Goal: Information Seeking & Learning: Check status

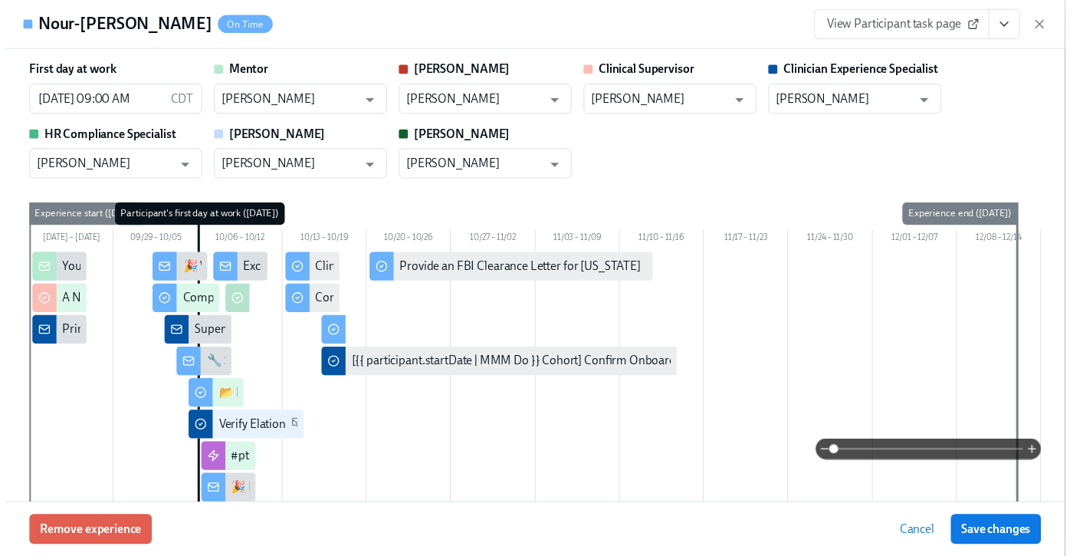
scroll to position [1763, 0]
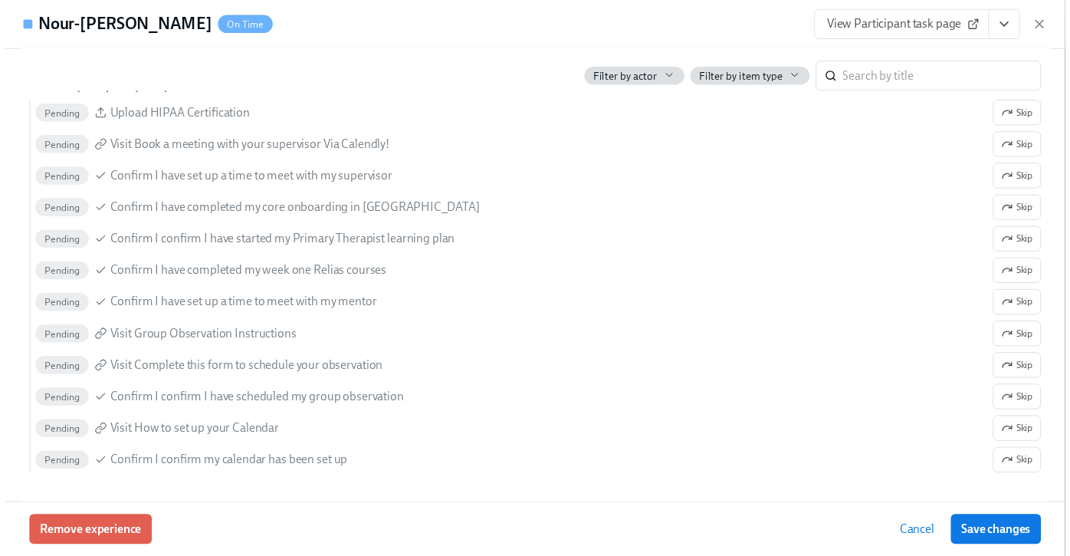
scroll to position [0, 13250]
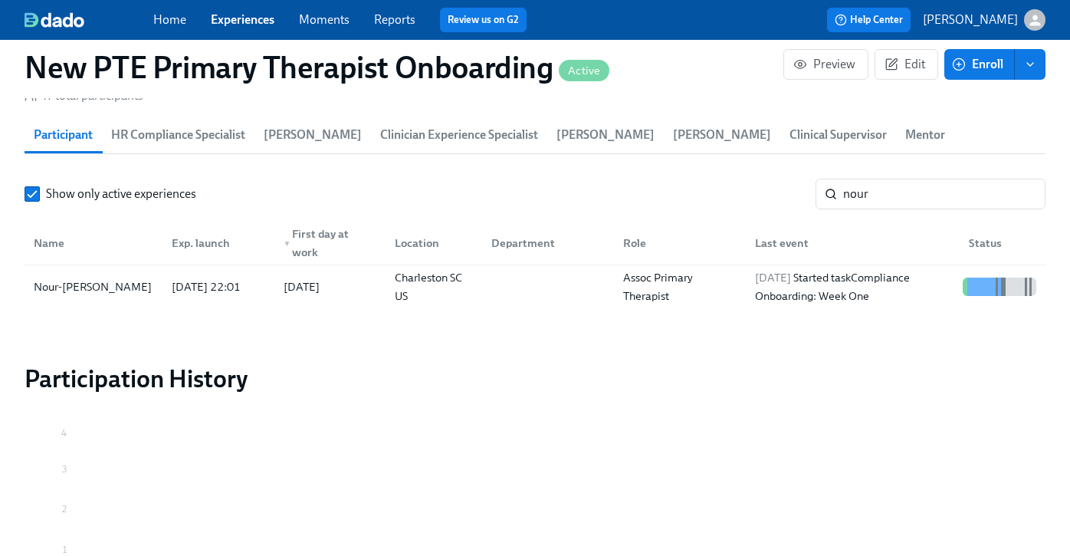
click at [219, 31] on div "Home Experiences Moments Reports Review us on G2" at bounding box center [376, 20] width 446 height 25
click at [233, 21] on link "Experiences" at bounding box center [243, 19] width 64 height 15
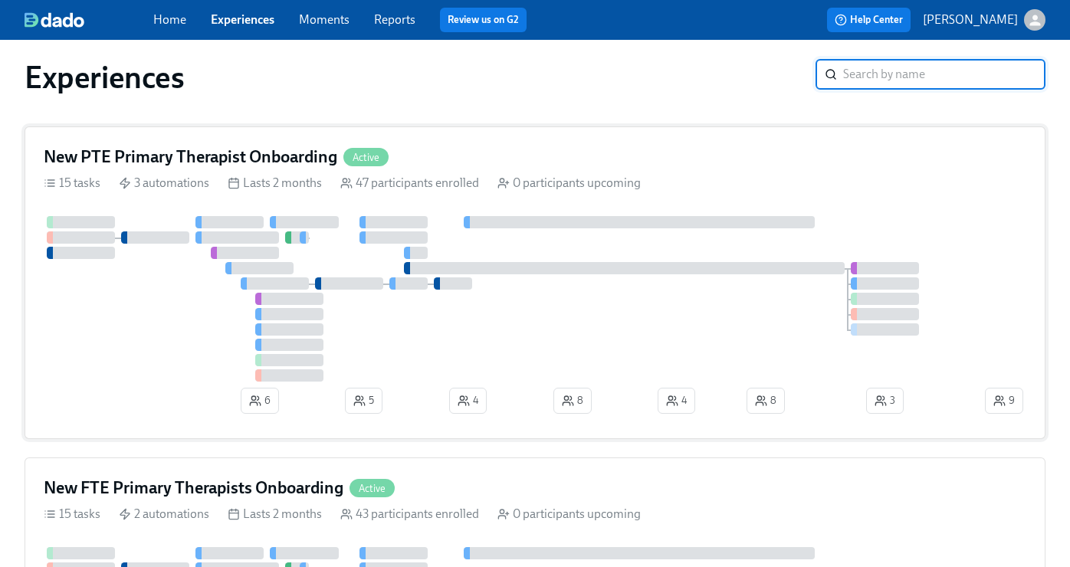
scroll to position [29, 0]
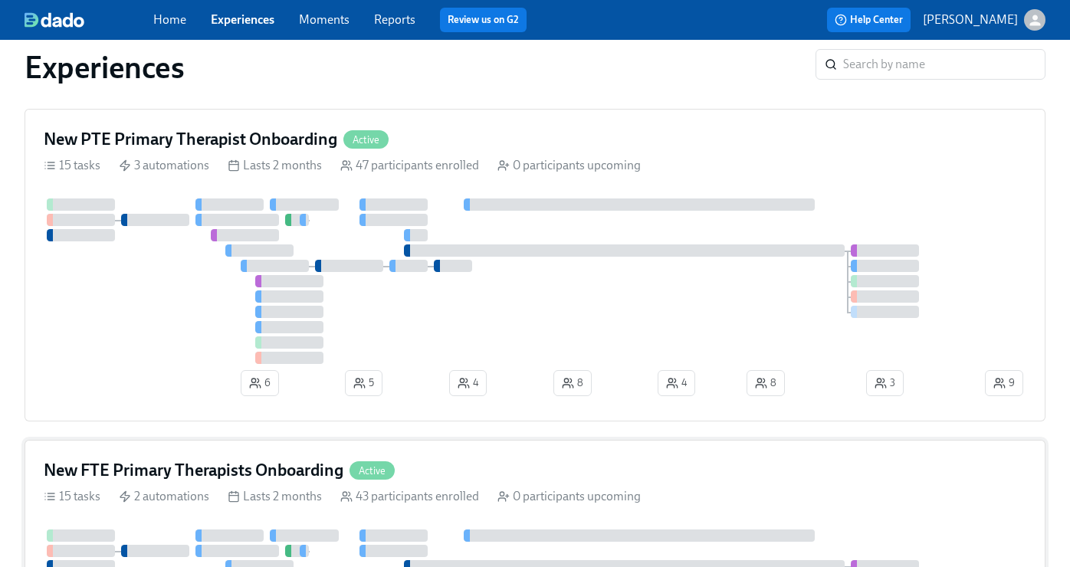
click at [514, 466] on div "New FTE Primary Therapists Onboarding Active" at bounding box center [535, 470] width 983 height 23
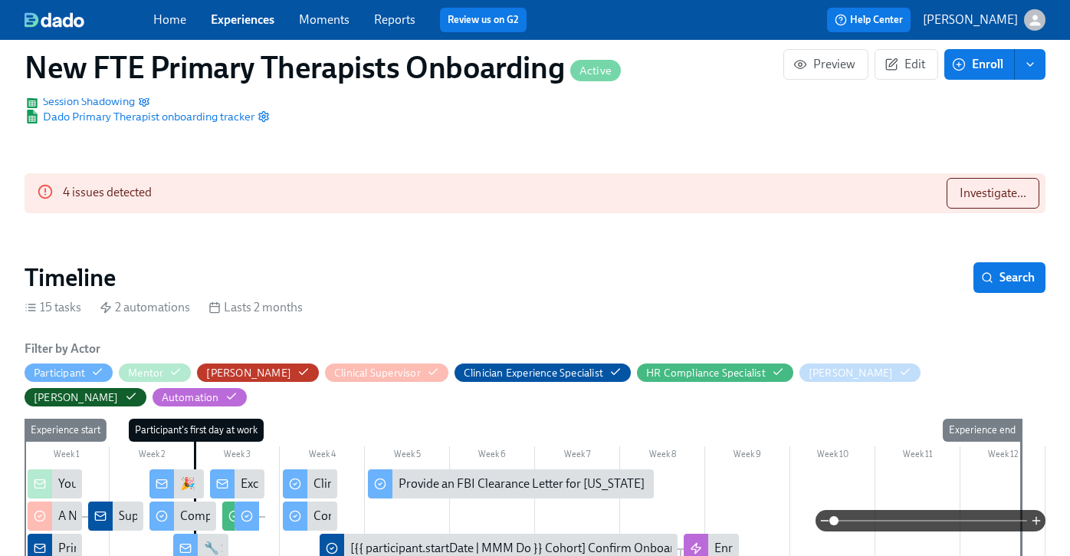
scroll to position [131, 0]
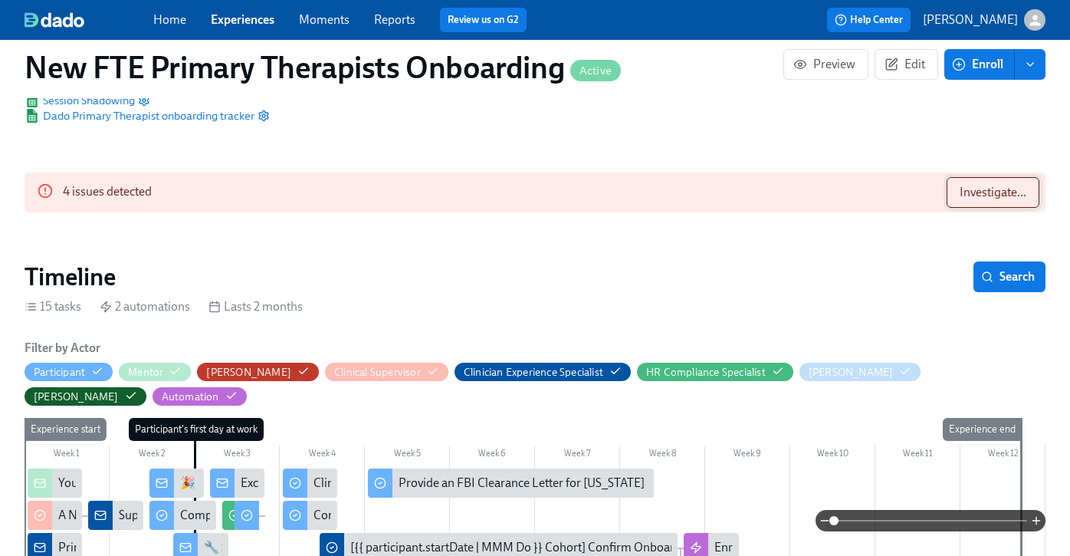
click at [1012, 189] on span "Investigate..." at bounding box center [993, 192] width 67 height 15
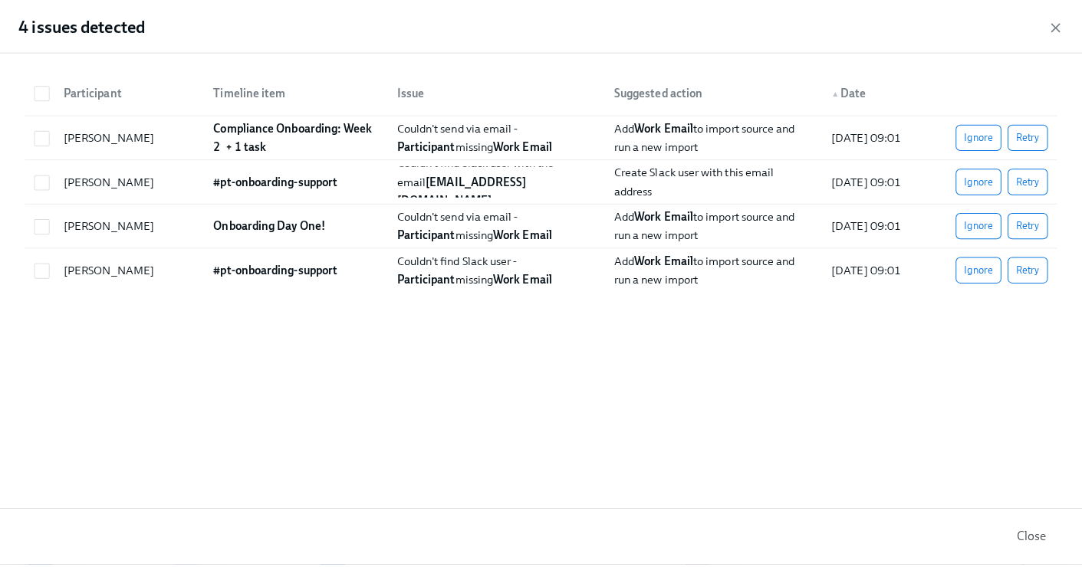
scroll to position [0, 12593]
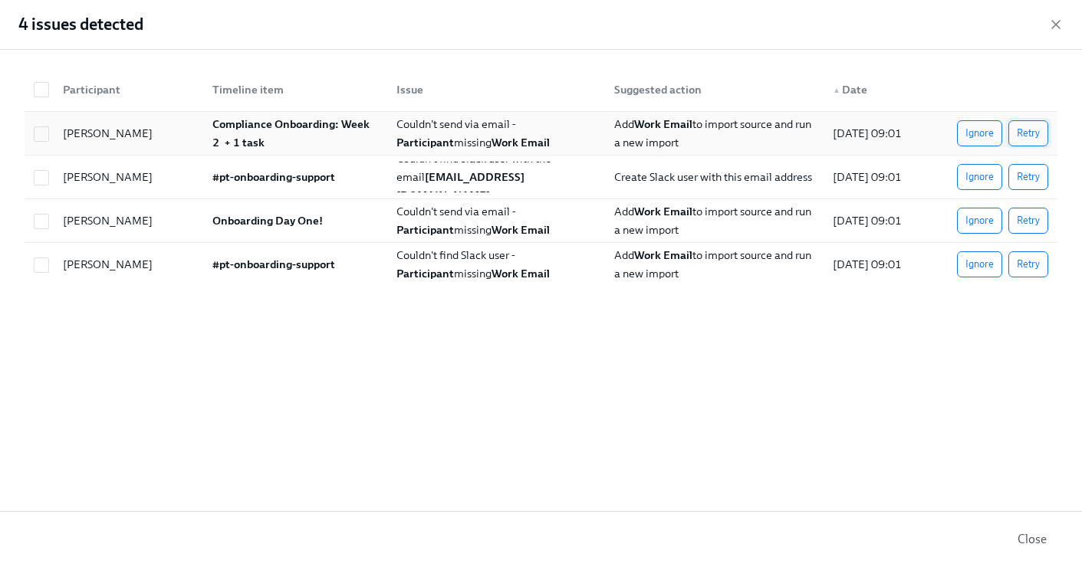
click at [1031, 131] on span "Retry" at bounding box center [1028, 133] width 23 height 15
click at [1034, 219] on span "Retry" at bounding box center [1028, 220] width 23 height 15
click at [1038, 253] on button "Retry" at bounding box center [1028, 264] width 40 height 26
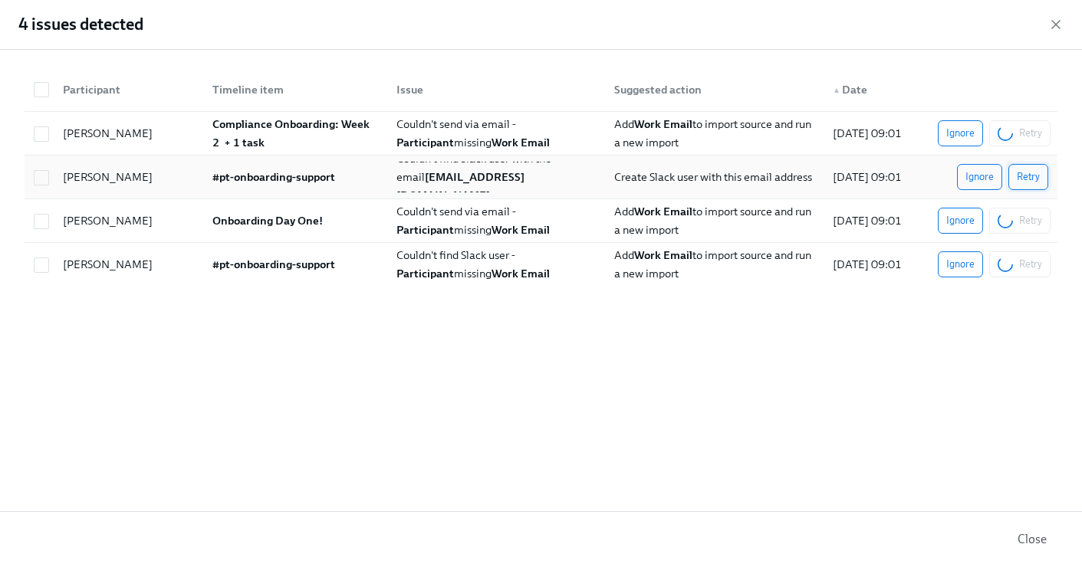
click at [1034, 176] on span "Retry" at bounding box center [1028, 176] width 23 height 15
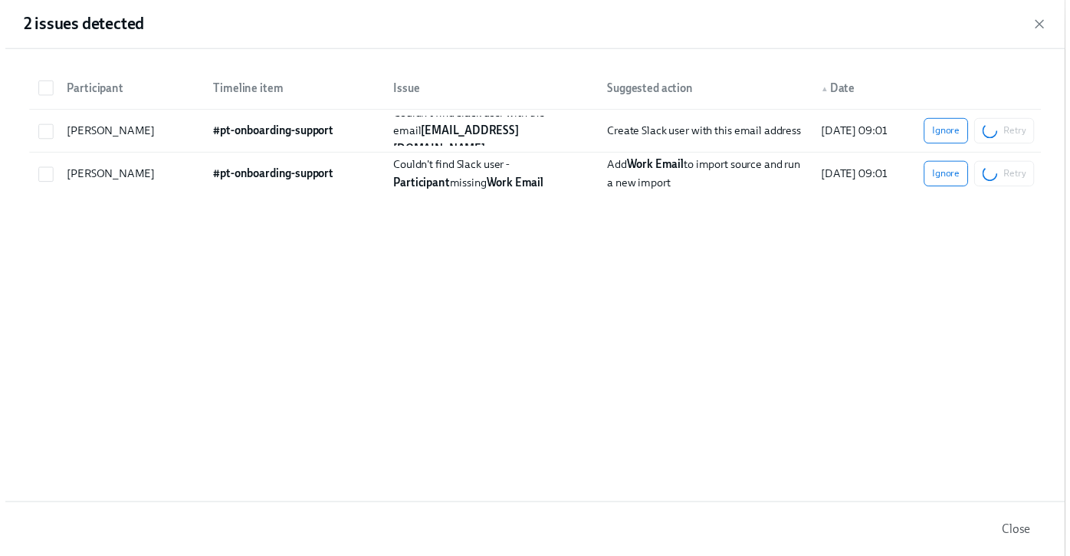
scroll to position [0, 13020]
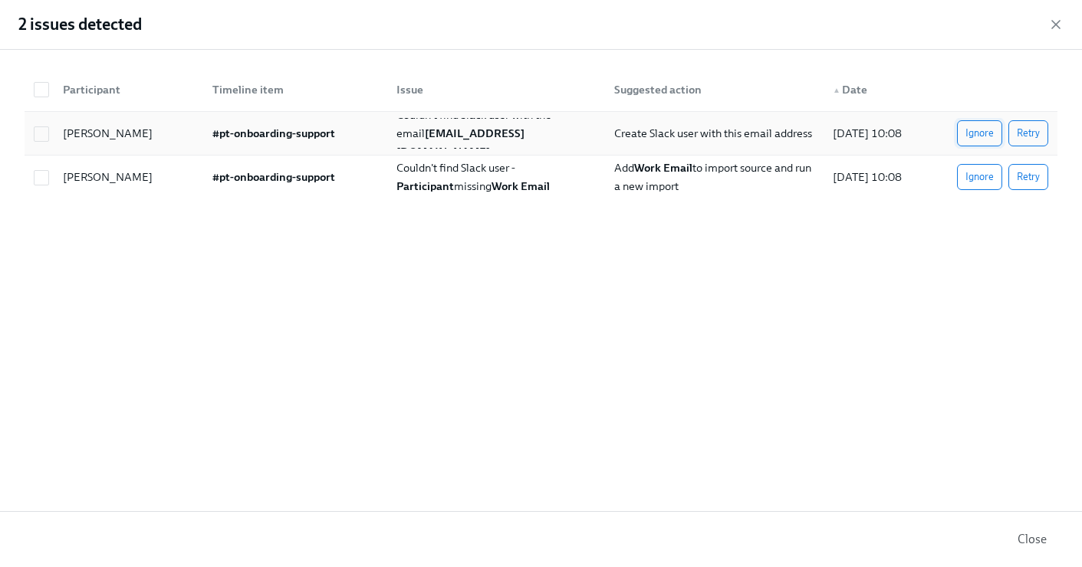
click at [977, 133] on span "Ignore" at bounding box center [979, 133] width 28 height 15
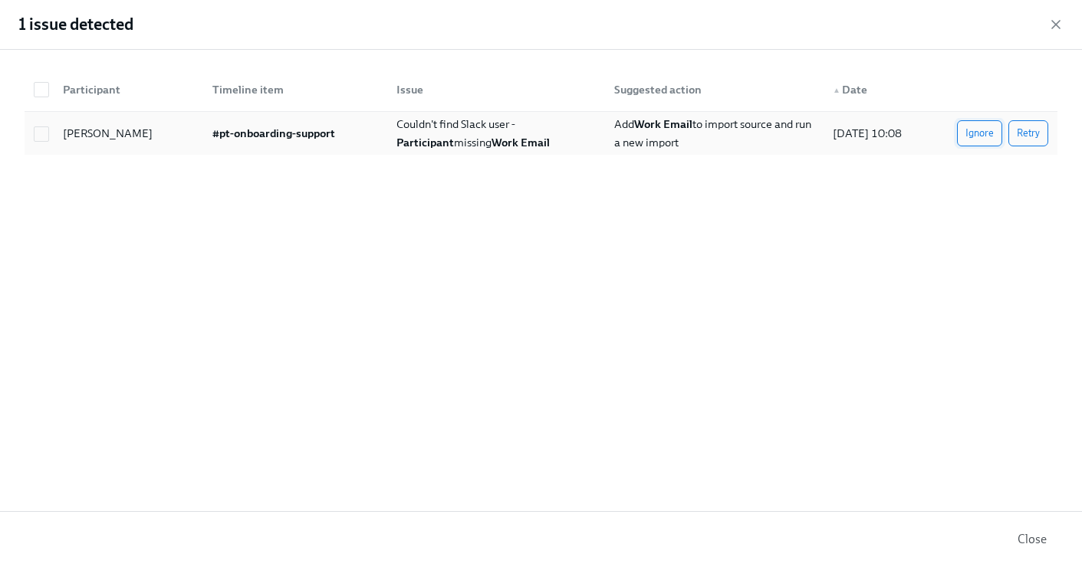
click at [983, 133] on span "Ignore" at bounding box center [979, 133] width 28 height 15
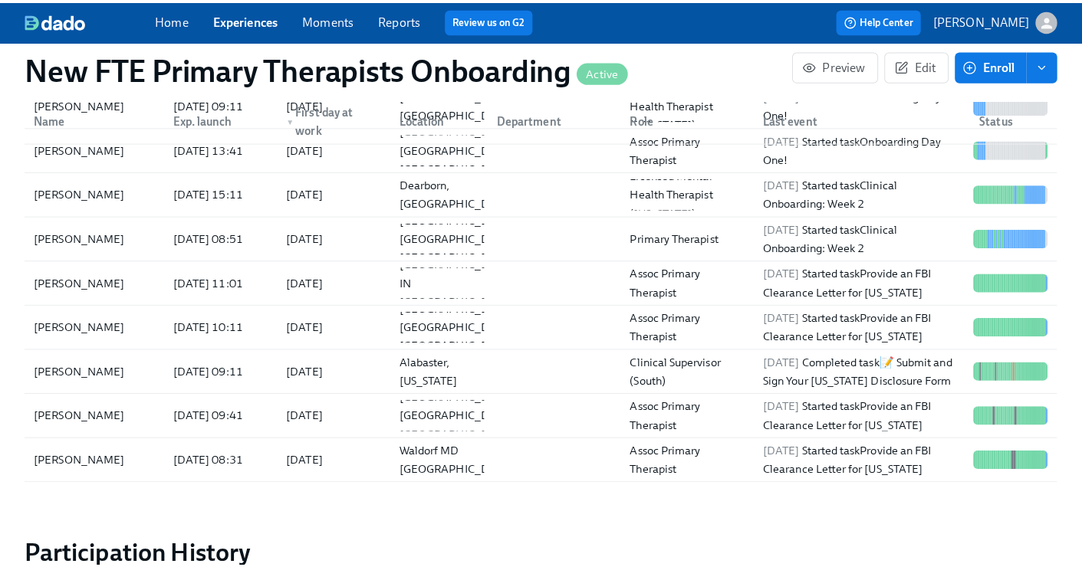
scroll to position [0, 0]
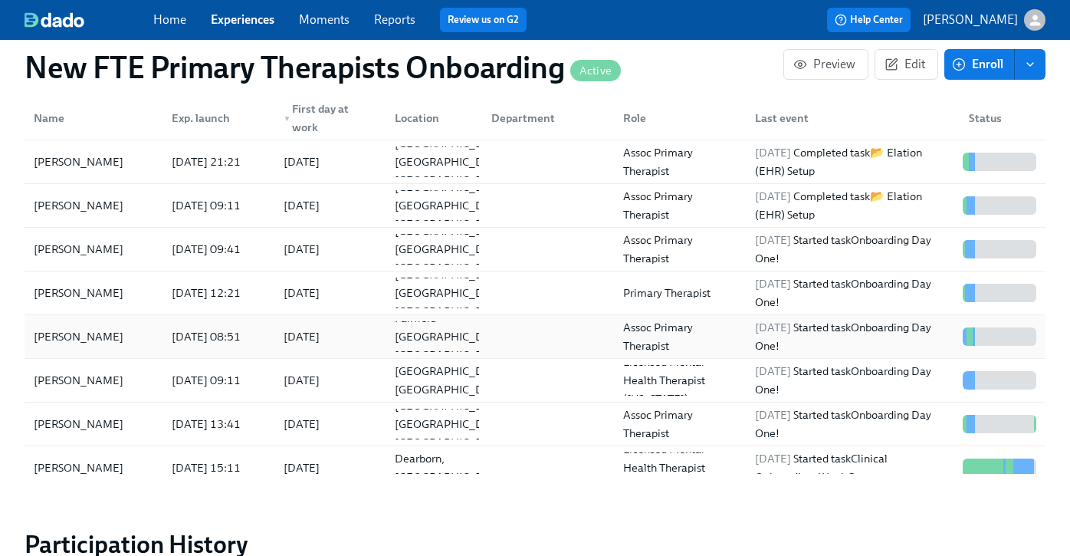
click at [127, 321] on div "[PERSON_NAME]" at bounding box center [94, 336] width 132 height 31
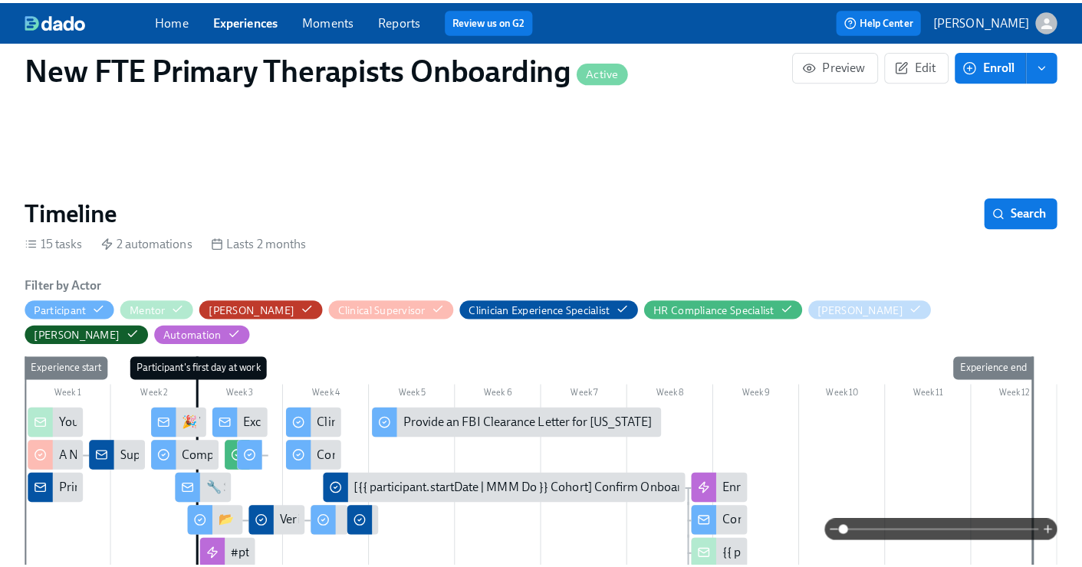
scroll to position [441, 0]
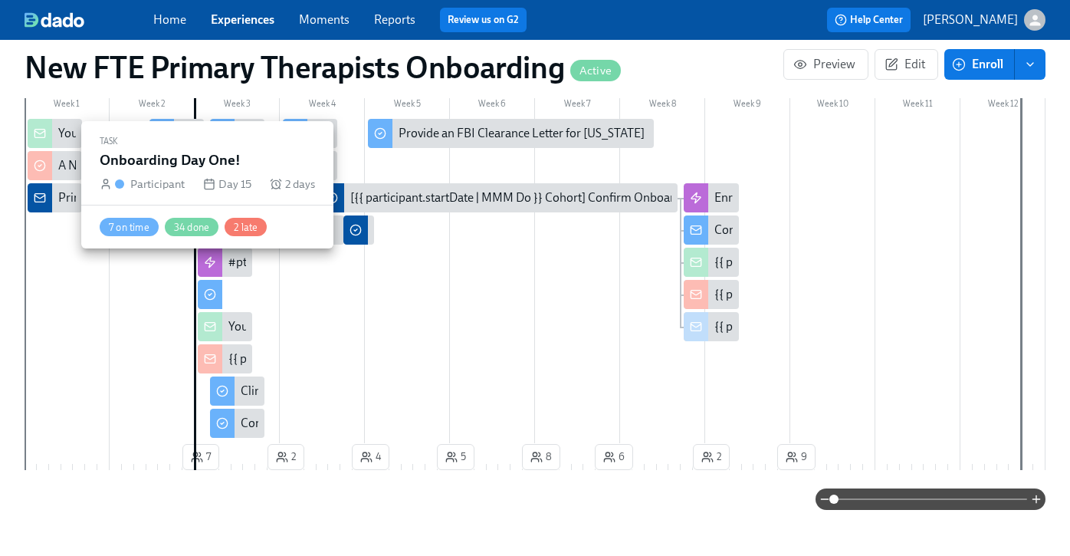
click at [220, 281] on div at bounding box center [210, 294] width 25 height 29
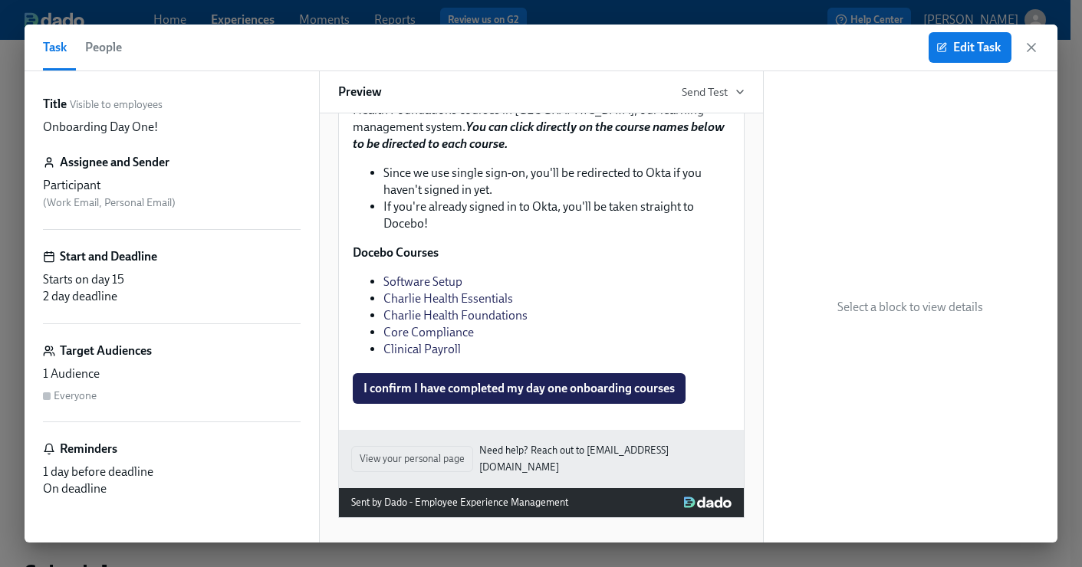
scroll to position [2415, 0]
click at [1034, 54] on icon "button" at bounding box center [1031, 47] width 15 height 15
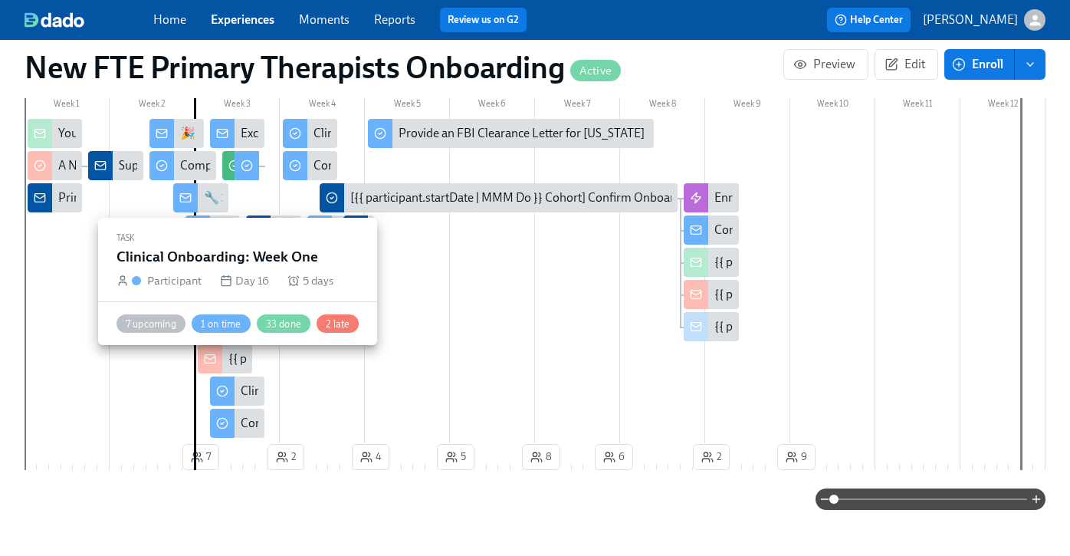
click at [233, 376] on div at bounding box center [222, 390] width 25 height 29
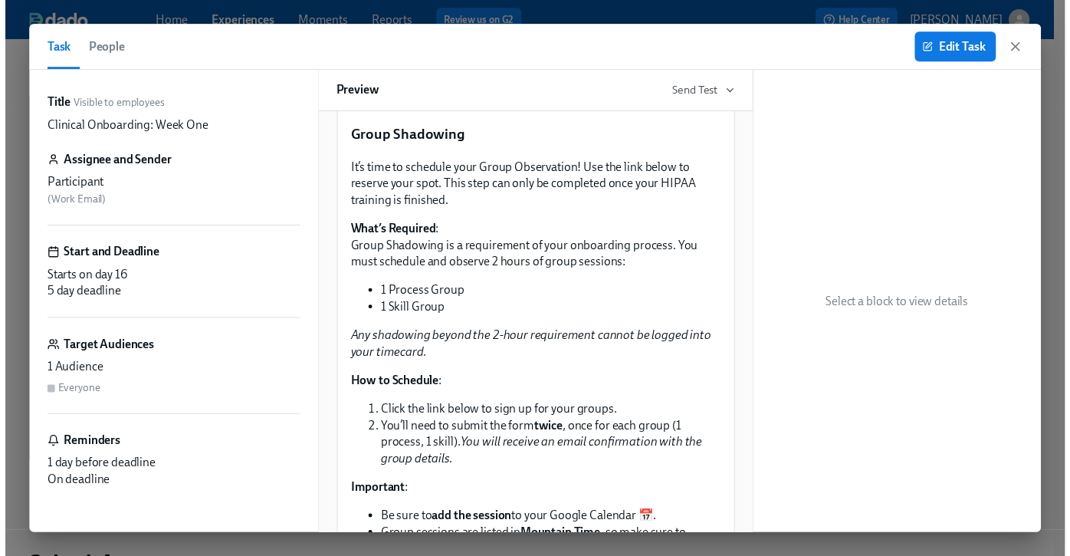
scroll to position [1951, 0]
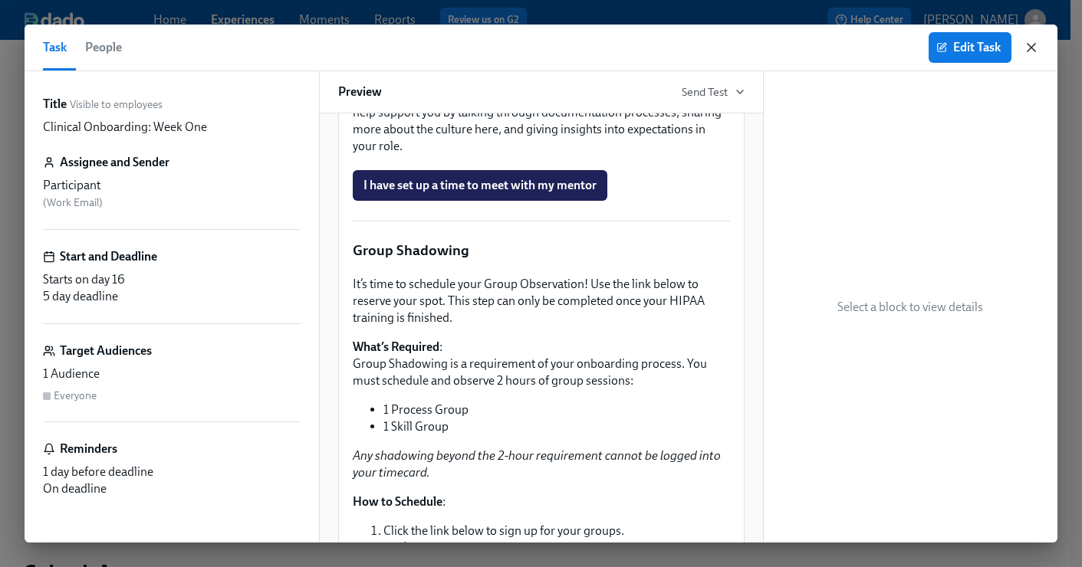
click at [1033, 48] on icon "button" at bounding box center [1031, 47] width 15 height 15
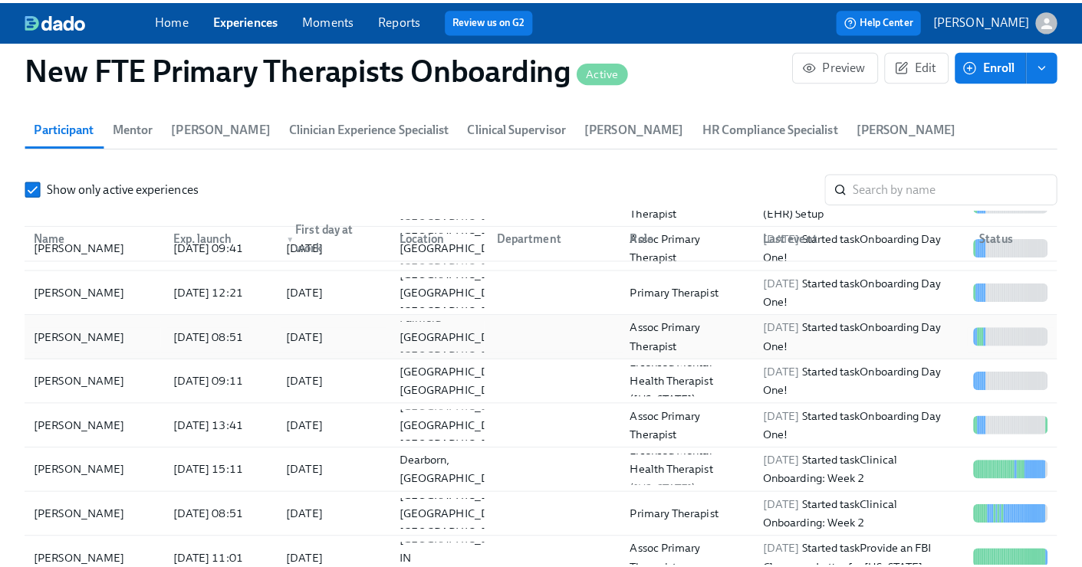
scroll to position [161, 0]
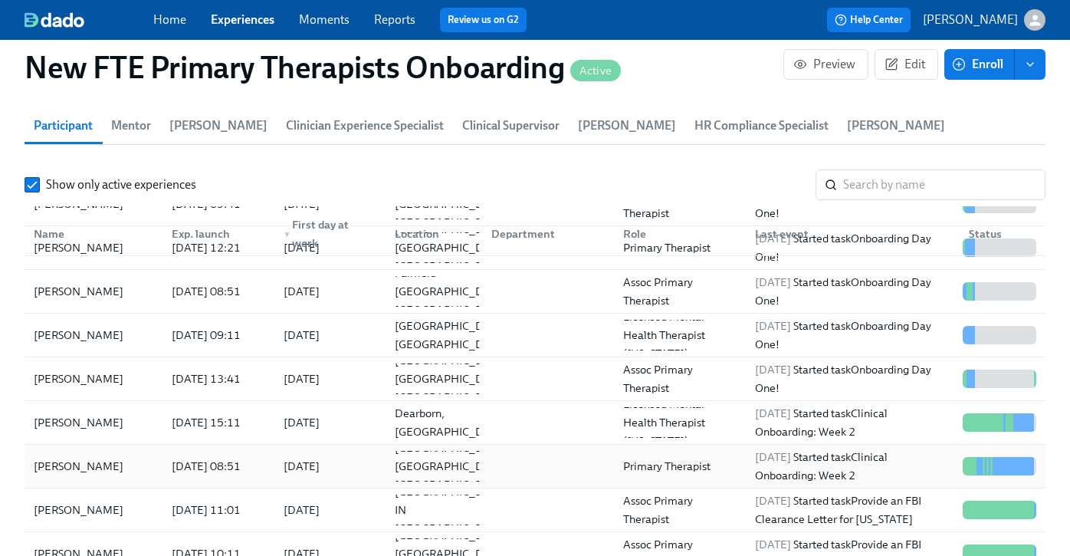
click at [152, 451] on div "[PERSON_NAME]" at bounding box center [94, 466] width 132 height 31
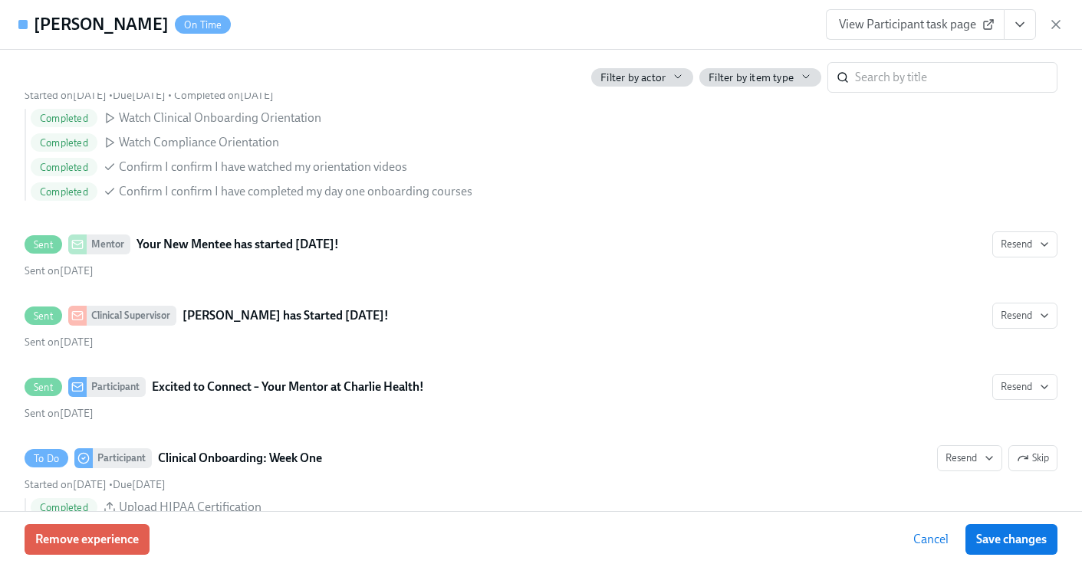
scroll to position [1244, 0]
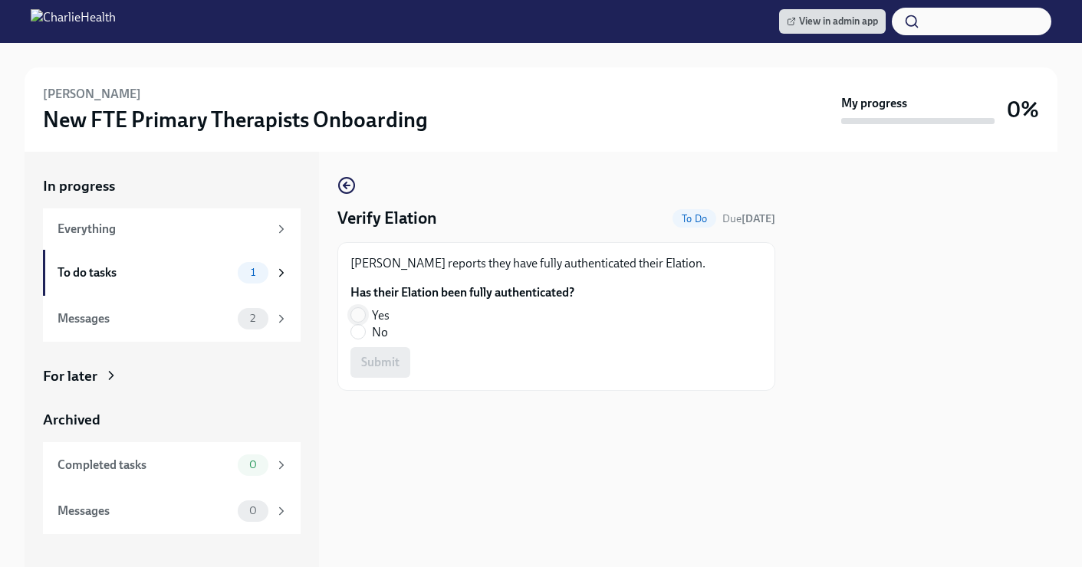
click at [357, 308] on input "Yes" at bounding box center [358, 315] width 14 height 14
radio input "true"
click at [373, 357] on span "Submit" at bounding box center [380, 362] width 38 height 15
click at [357, 327] on input "No" at bounding box center [358, 332] width 14 height 14
radio input "true"
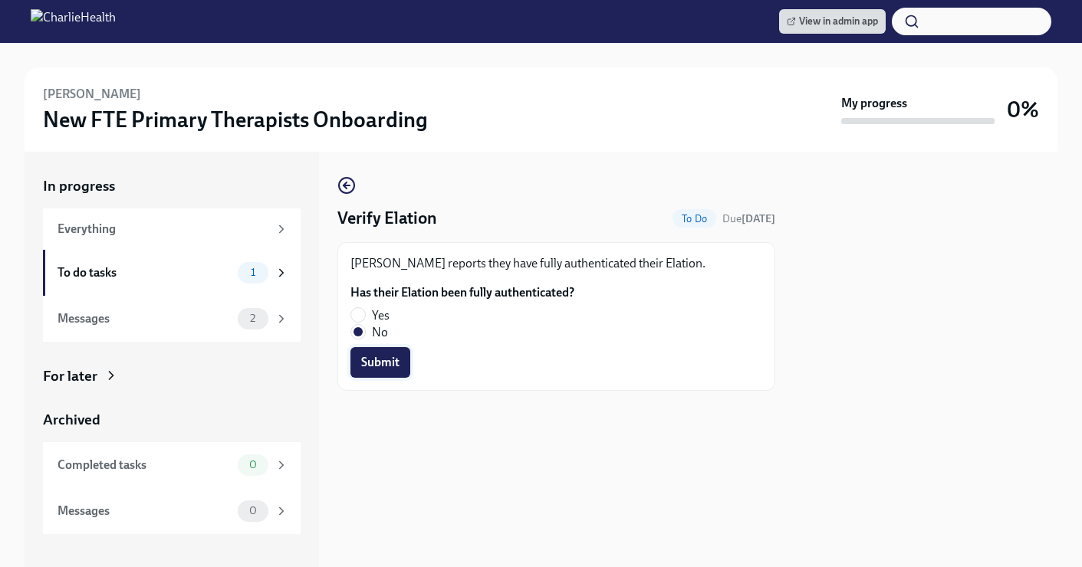
click at [380, 356] on span "Submit" at bounding box center [380, 362] width 38 height 15
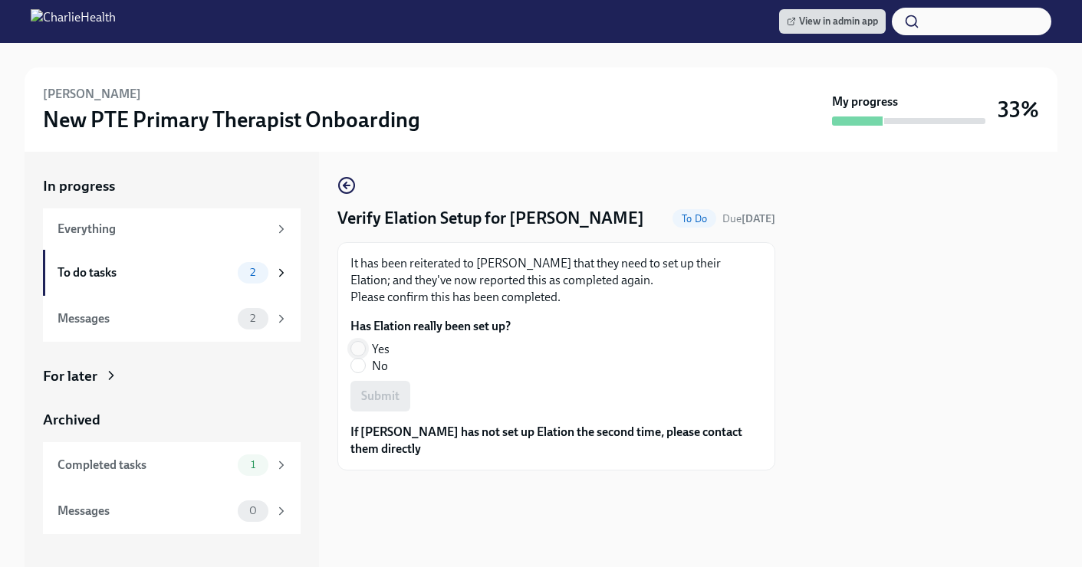
click at [351, 350] on input "Yes" at bounding box center [358, 349] width 14 height 14
radio input "true"
click at [373, 390] on span "Submit" at bounding box center [380, 396] width 38 height 15
click at [360, 348] on input "Yes" at bounding box center [358, 349] width 14 height 14
radio input "true"
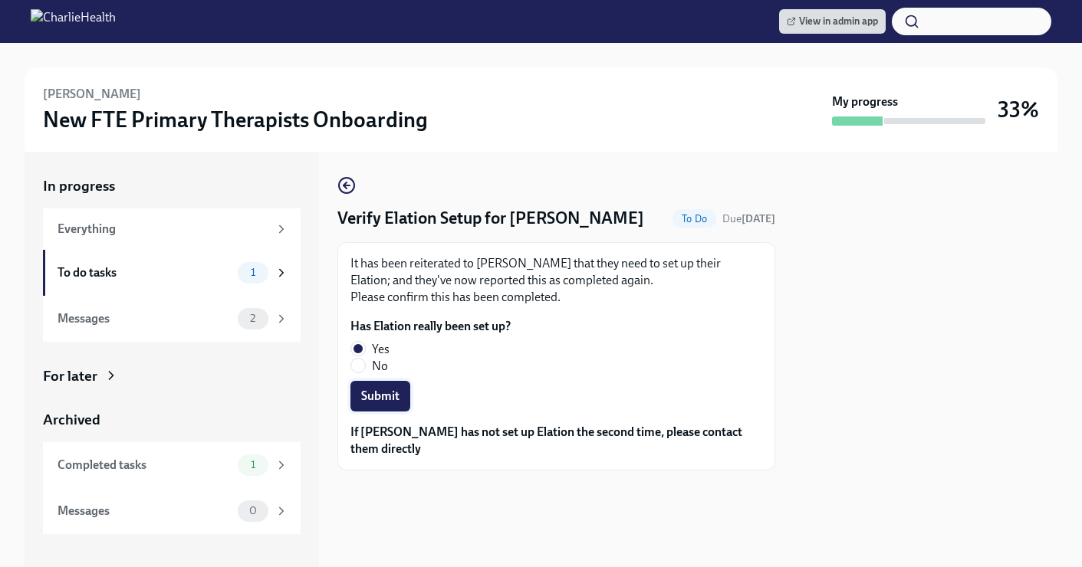
click at [380, 402] on span "Submit" at bounding box center [380, 396] width 38 height 15
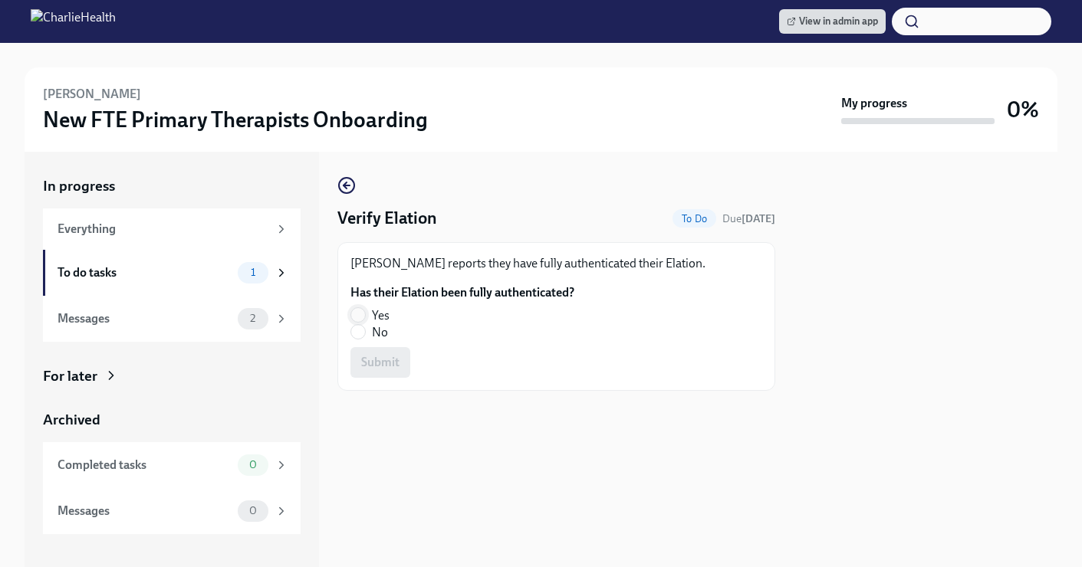
click at [353, 320] on input "Yes" at bounding box center [358, 315] width 14 height 14
radio input "true"
click at [374, 353] on button "Submit" at bounding box center [380, 362] width 60 height 31
click at [364, 312] on input "Yes" at bounding box center [358, 315] width 14 height 14
radio input "true"
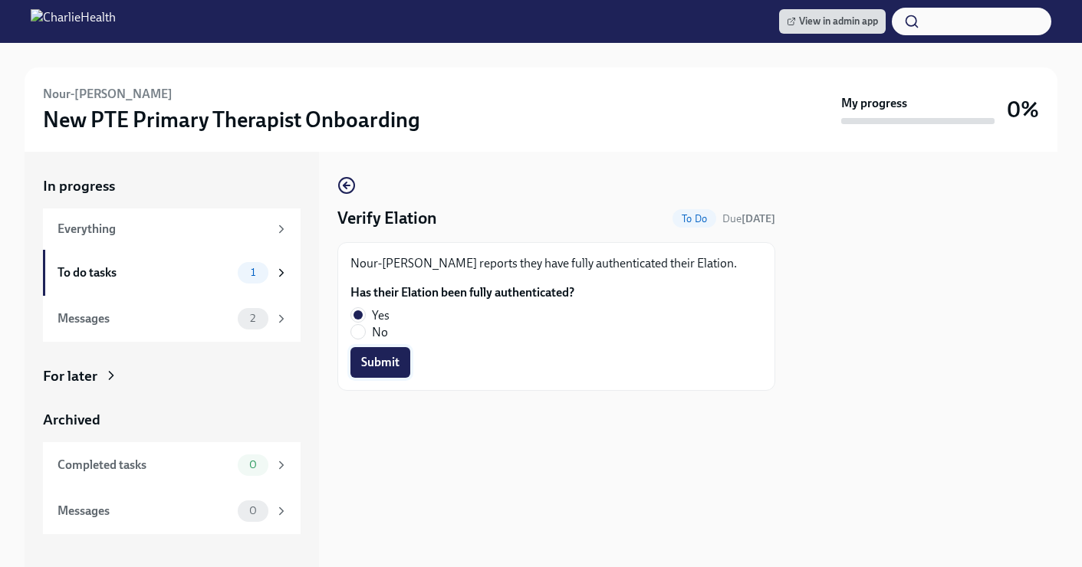
click at [401, 362] on button "Submit" at bounding box center [380, 362] width 60 height 31
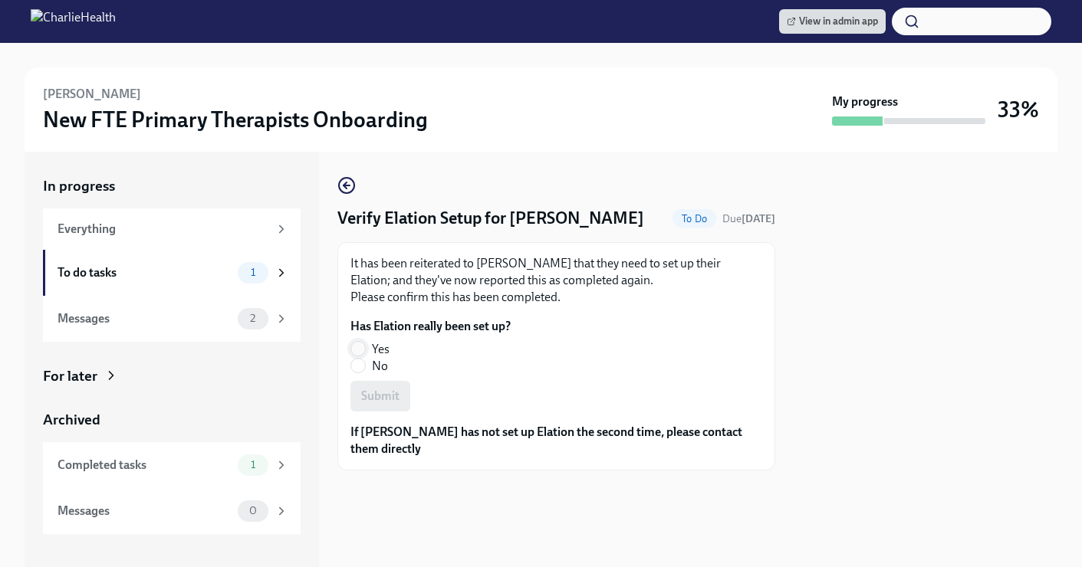
click at [362, 350] on input "Yes" at bounding box center [358, 349] width 14 height 14
radio input "true"
click at [391, 398] on span "Submit" at bounding box center [380, 396] width 38 height 15
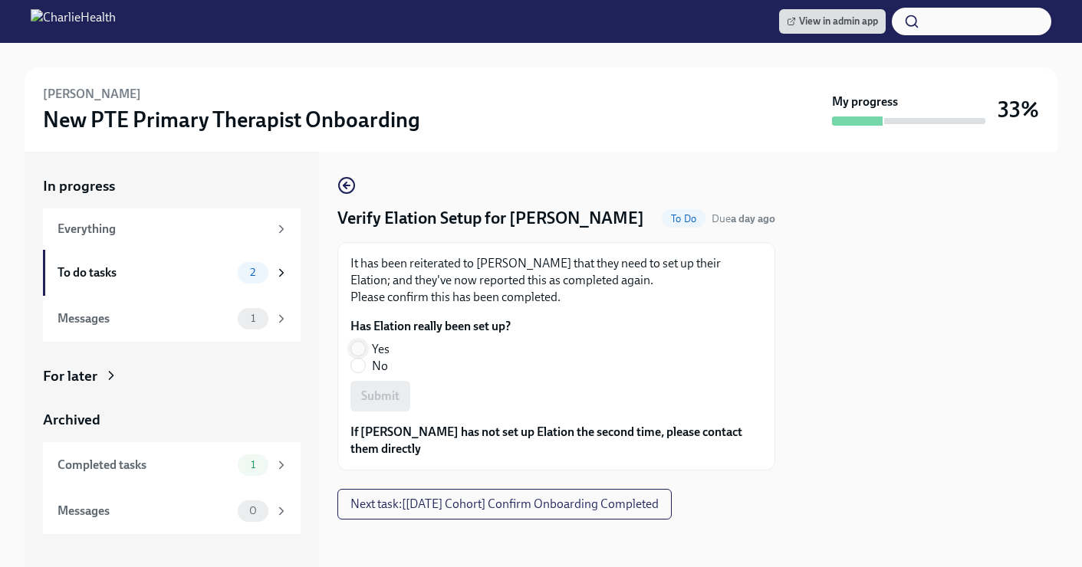
click at [356, 347] on input "Yes" at bounding box center [358, 349] width 14 height 14
radio input "true"
click at [391, 396] on span "Submit" at bounding box center [380, 396] width 38 height 15
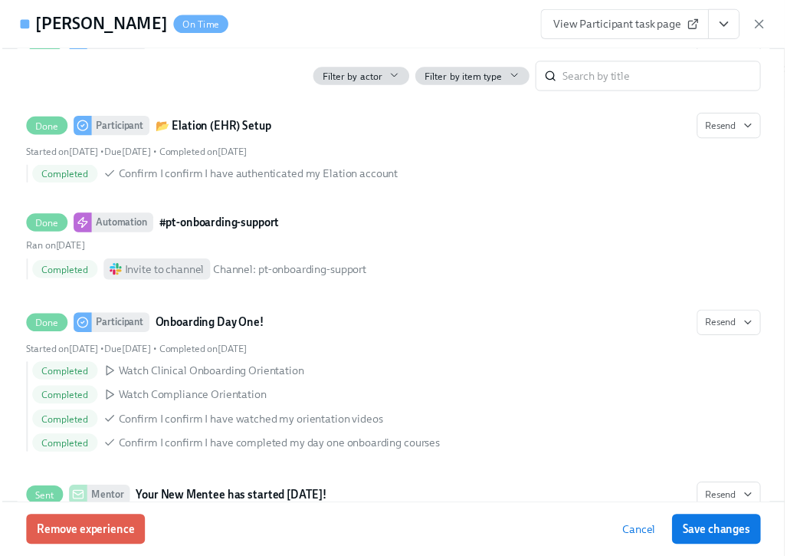
scroll to position [0, 13291]
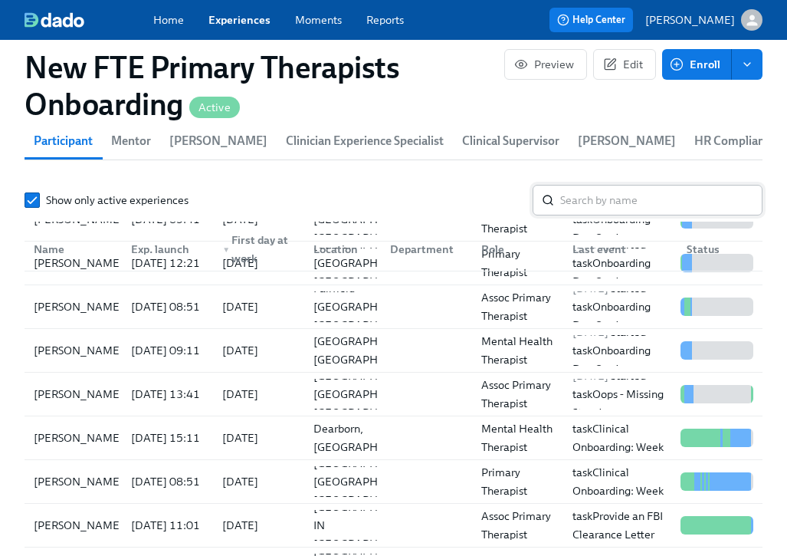
drag, startPoint x: 653, startPoint y: 196, endPoint x: 632, endPoint y: 199, distance: 21.7
click at [653, 196] on input "search" at bounding box center [662, 200] width 202 height 31
click at [224, 26] on link "Experiences" at bounding box center [240, 19] width 62 height 15
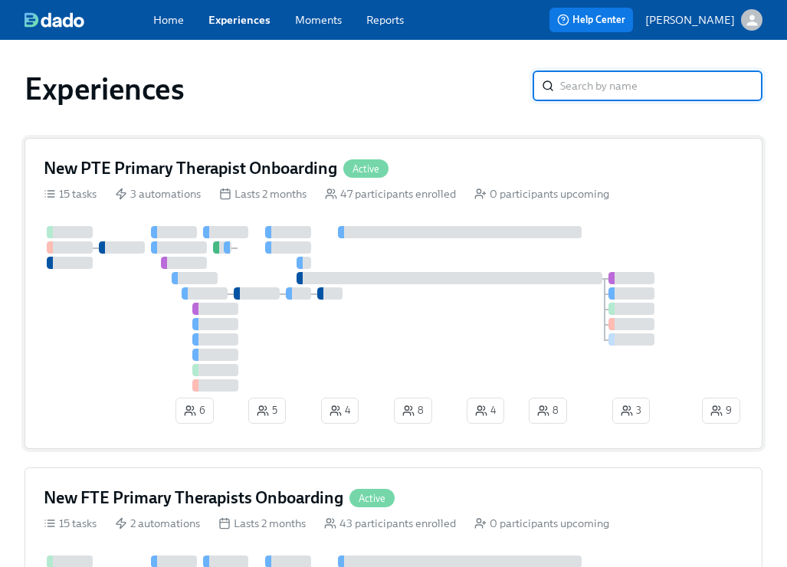
click at [243, 170] on h4 "New PTE Primary Therapist Onboarding" at bounding box center [191, 168] width 294 height 23
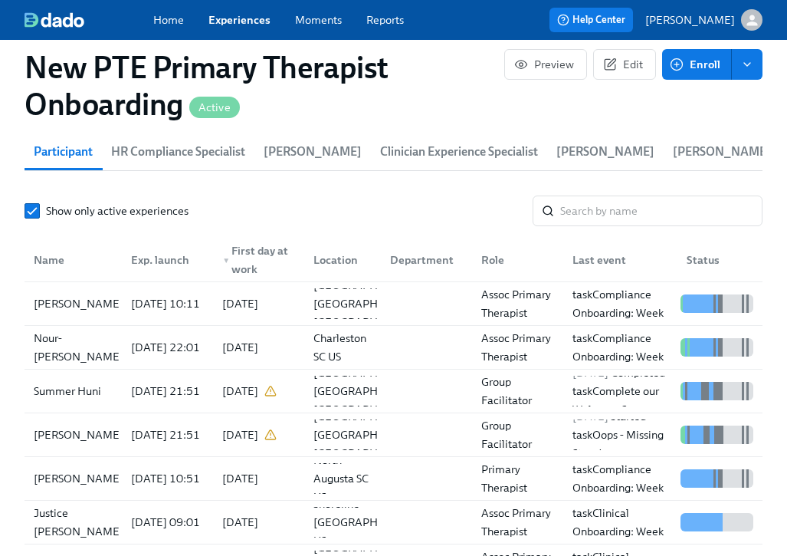
scroll to position [1495, 0]
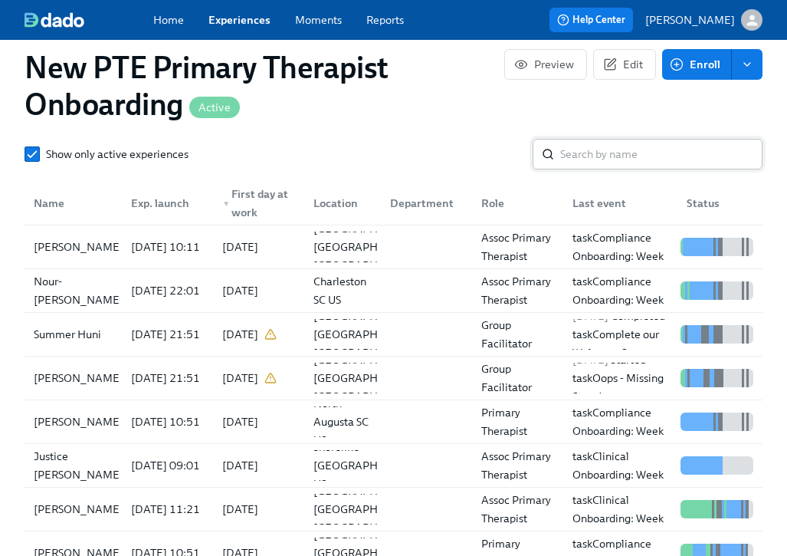
click at [623, 169] on input "search" at bounding box center [662, 154] width 202 height 31
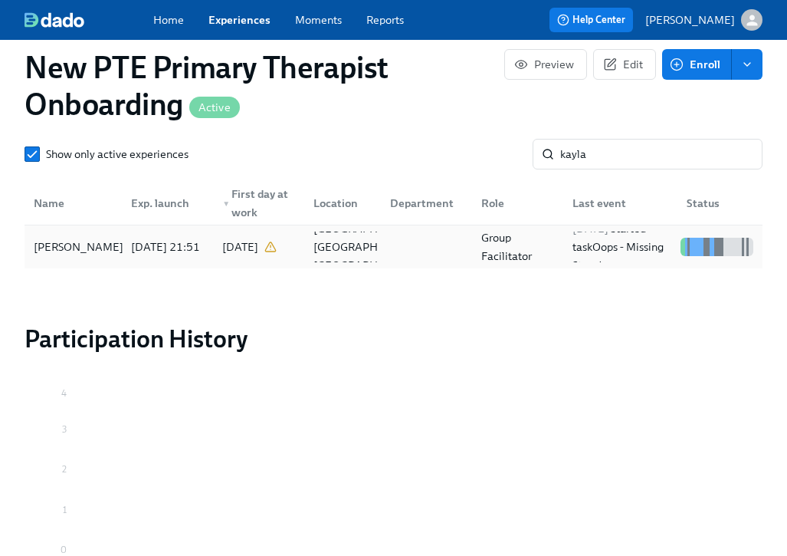
click at [90, 254] on div "[PERSON_NAME]" at bounding box center [79, 247] width 102 height 18
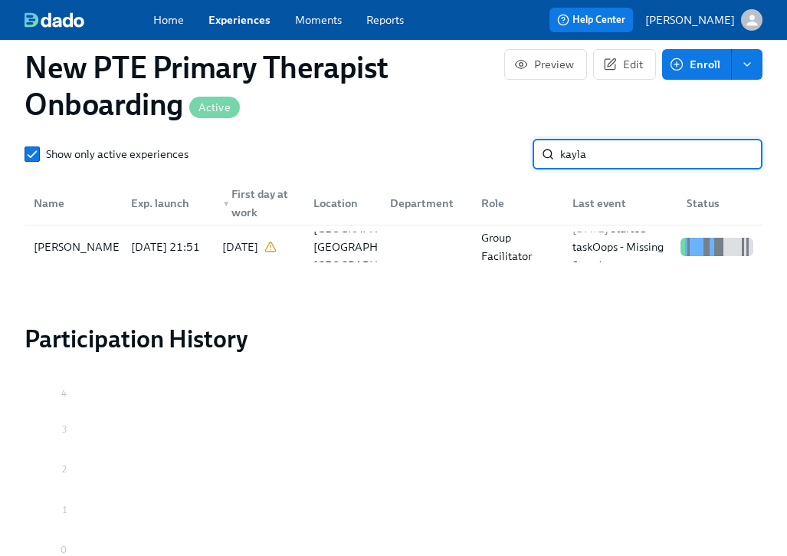
click at [666, 169] on input "kayla" at bounding box center [662, 154] width 202 height 31
type input "k"
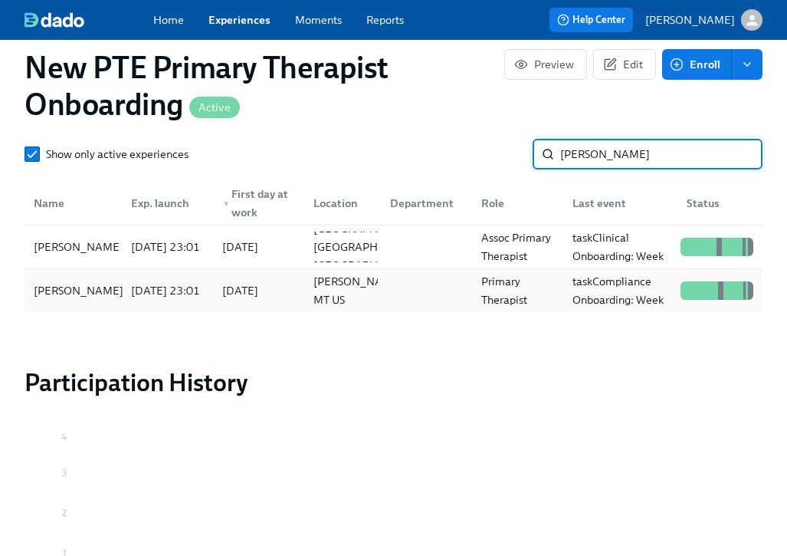
click at [74, 291] on div "[PERSON_NAME]" at bounding box center [79, 290] width 102 height 18
click at [631, 162] on input "[PERSON_NAME]" at bounding box center [662, 154] width 202 height 31
type input "s"
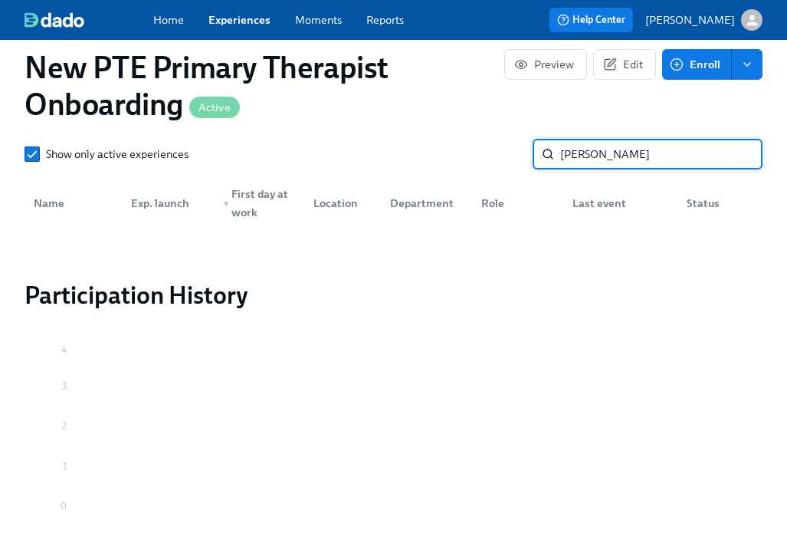
type input "[PERSON_NAME]"
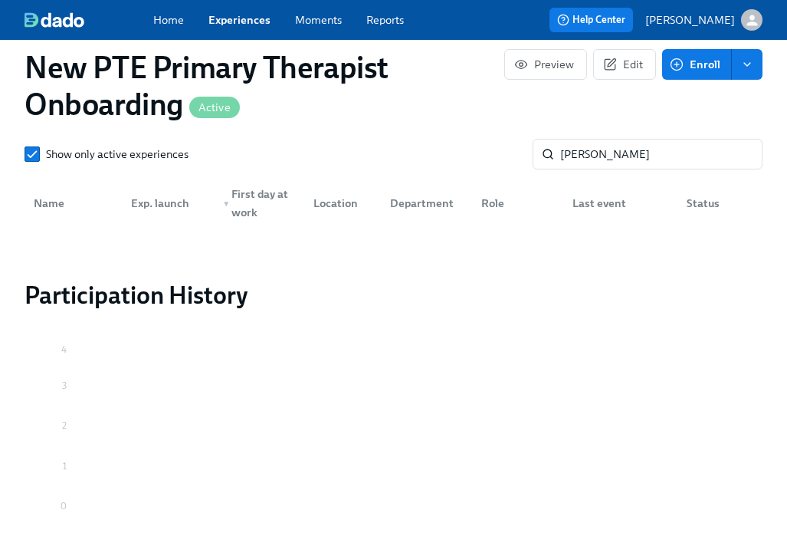
click at [236, 15] on link "Experiences" at bounding box center [240, 19] width 62 height 15
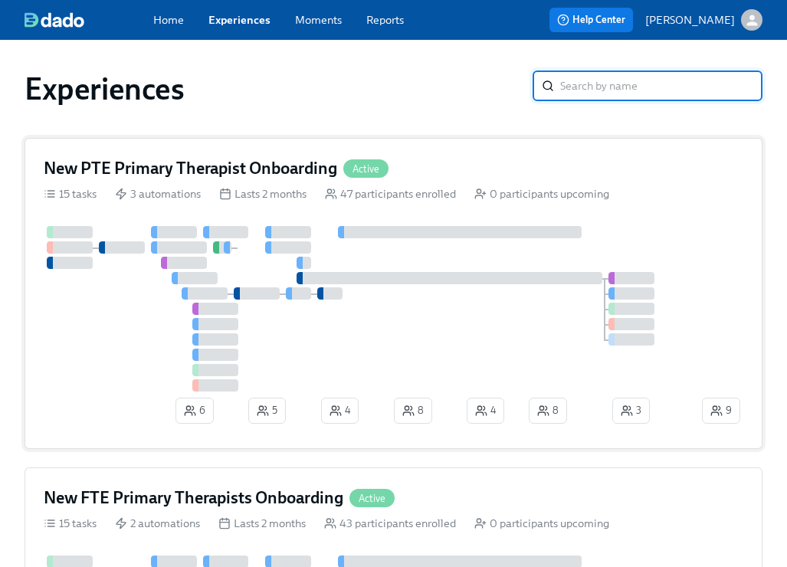
scroll to position [181, 0]
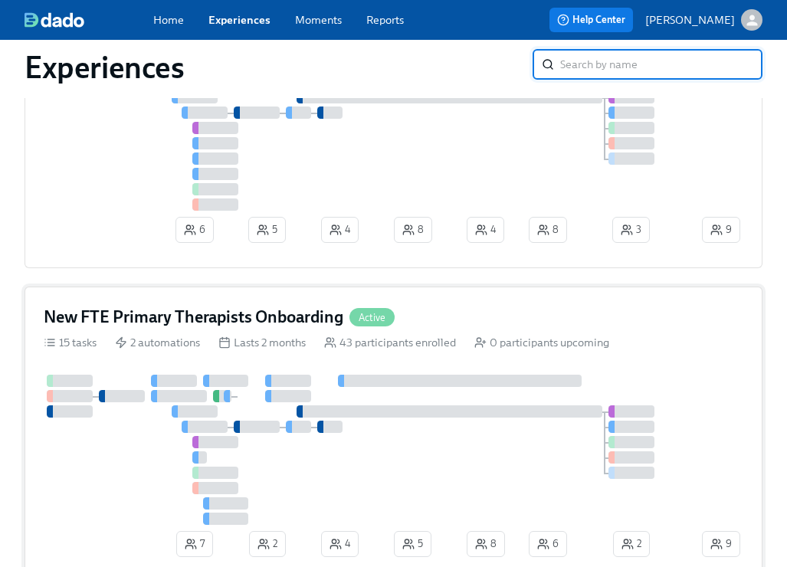
click at [460, 324] on div "New FTE Primary Therapists Onboarding Active" at bounding box center [394, 317] width 700 height 23
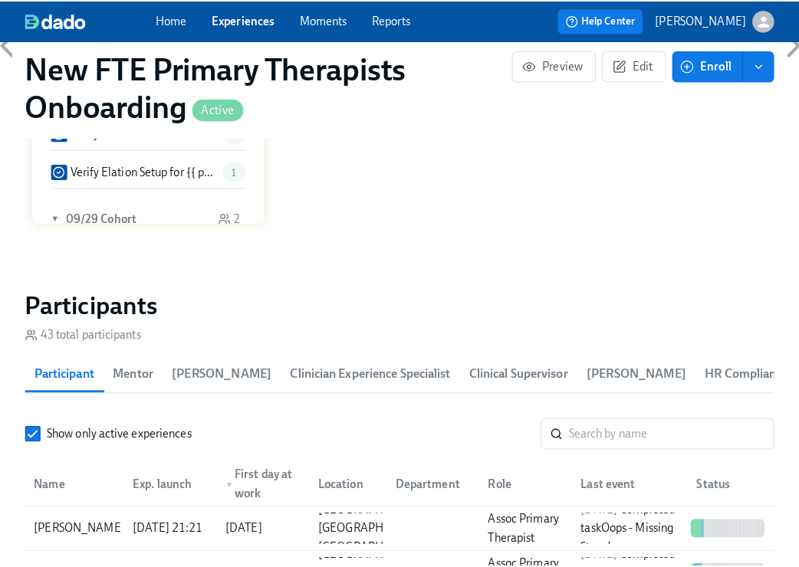
scroll to position [1340, 0]
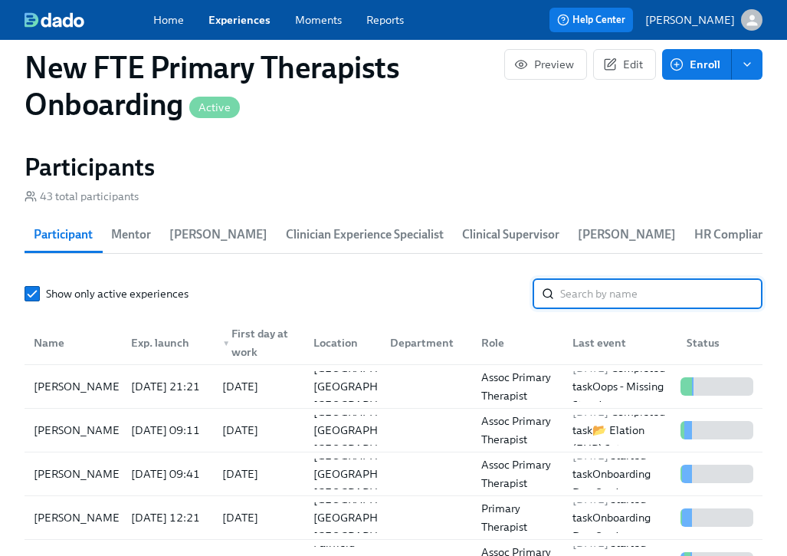
click at [672, 299] on input "search" at bounding box center [662, 293] width 202 height 31
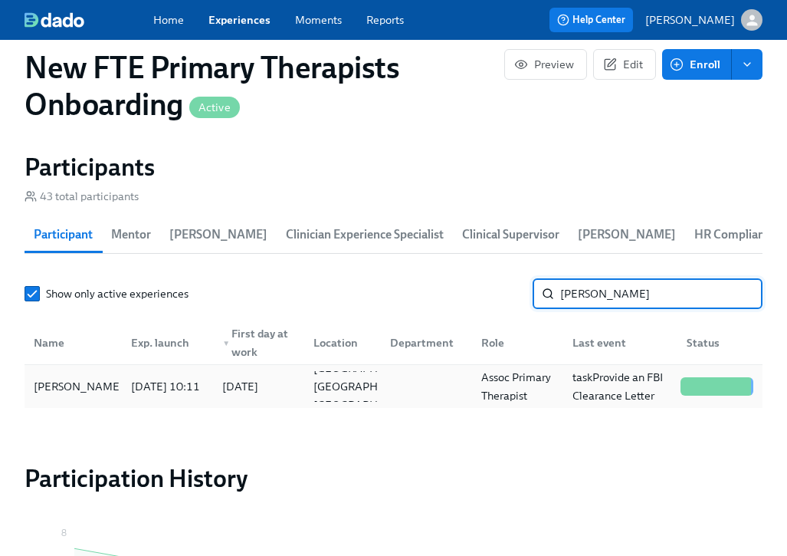
click at [136, 396] on div "[DATE] 10:11" at bounding box center [165, 386] width 81 height 18
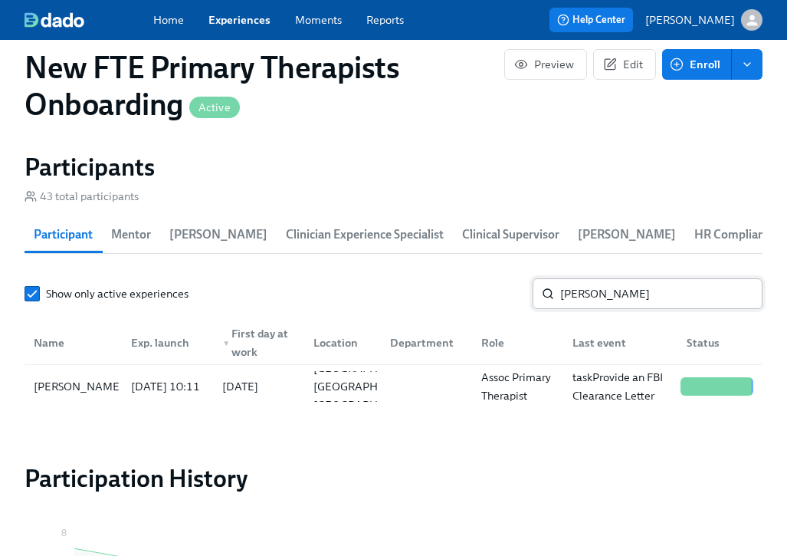
click at [613, 305] on input "[PERSON_NAME]" at bounding box center [662, 293] width 202 height 31
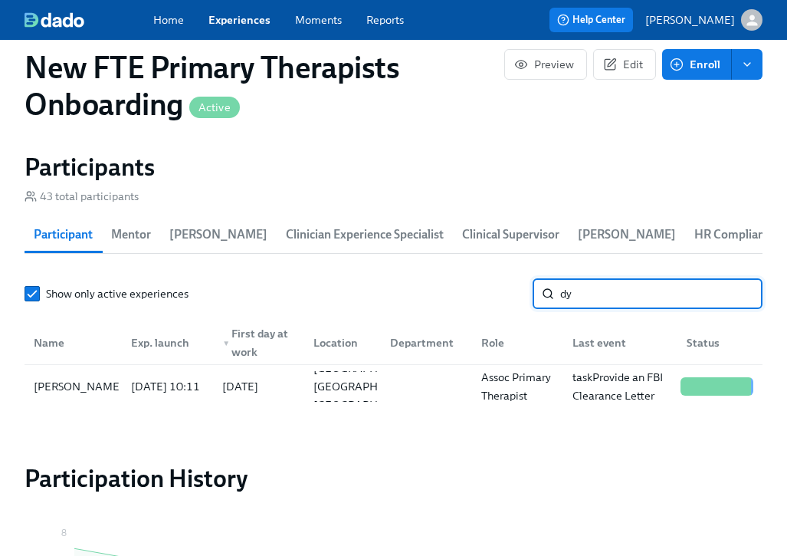
type input "d"
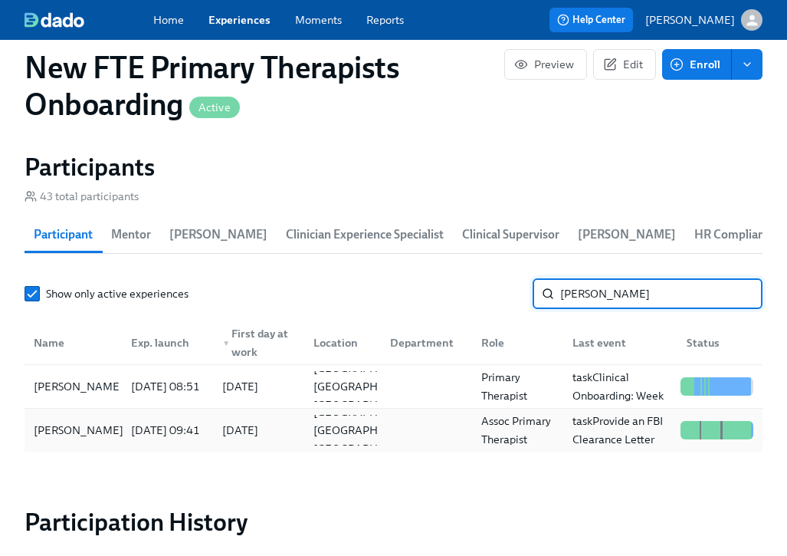
type input "[PERSON_NAME]"
click at [69, 439] on div "[PERSON_NAME]" at bounding box center [79, 430] width 102 height 18
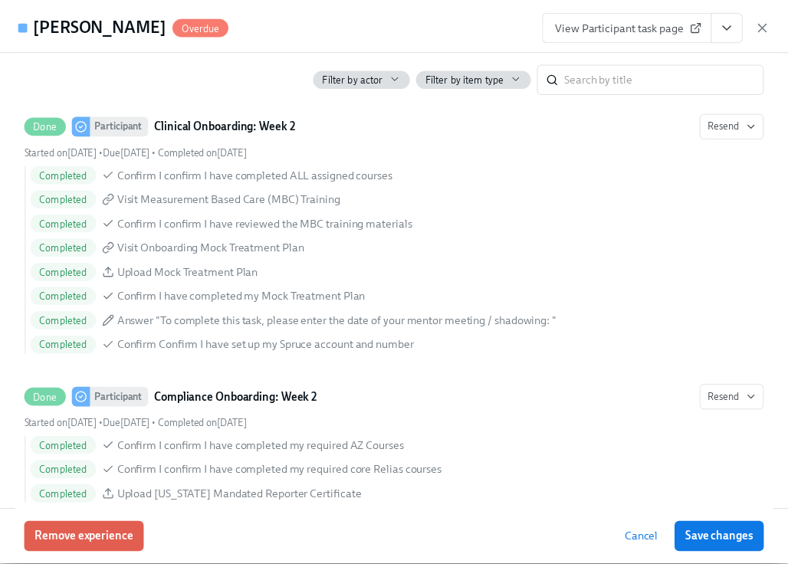
scroll to position [3129, 0]
